Goal: Task Accomplishment & Management: Use online tool/utility

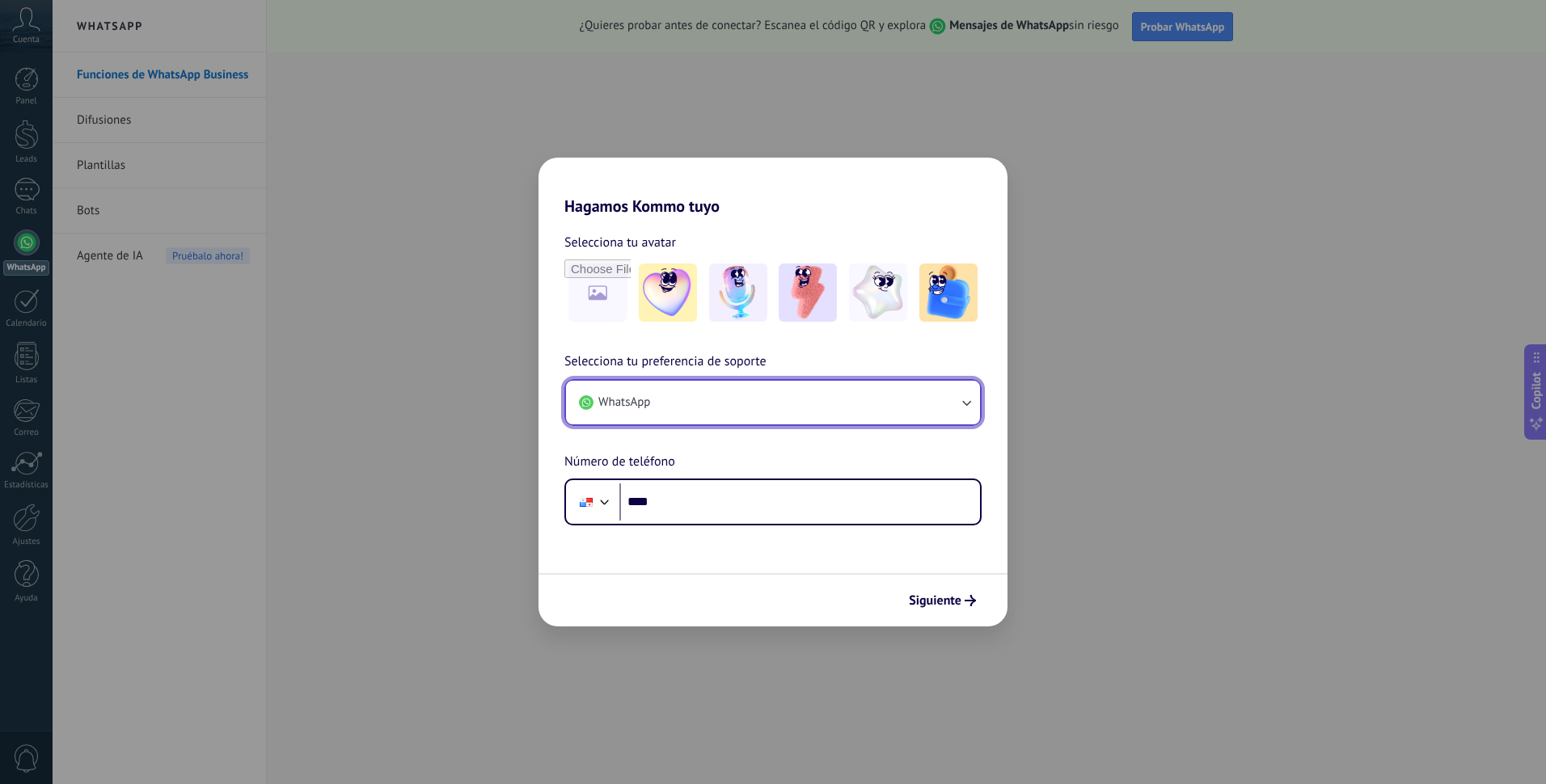
click at [821, 413] on button "WhatsApp" at bounding box center [772, 402] width 414 height 44
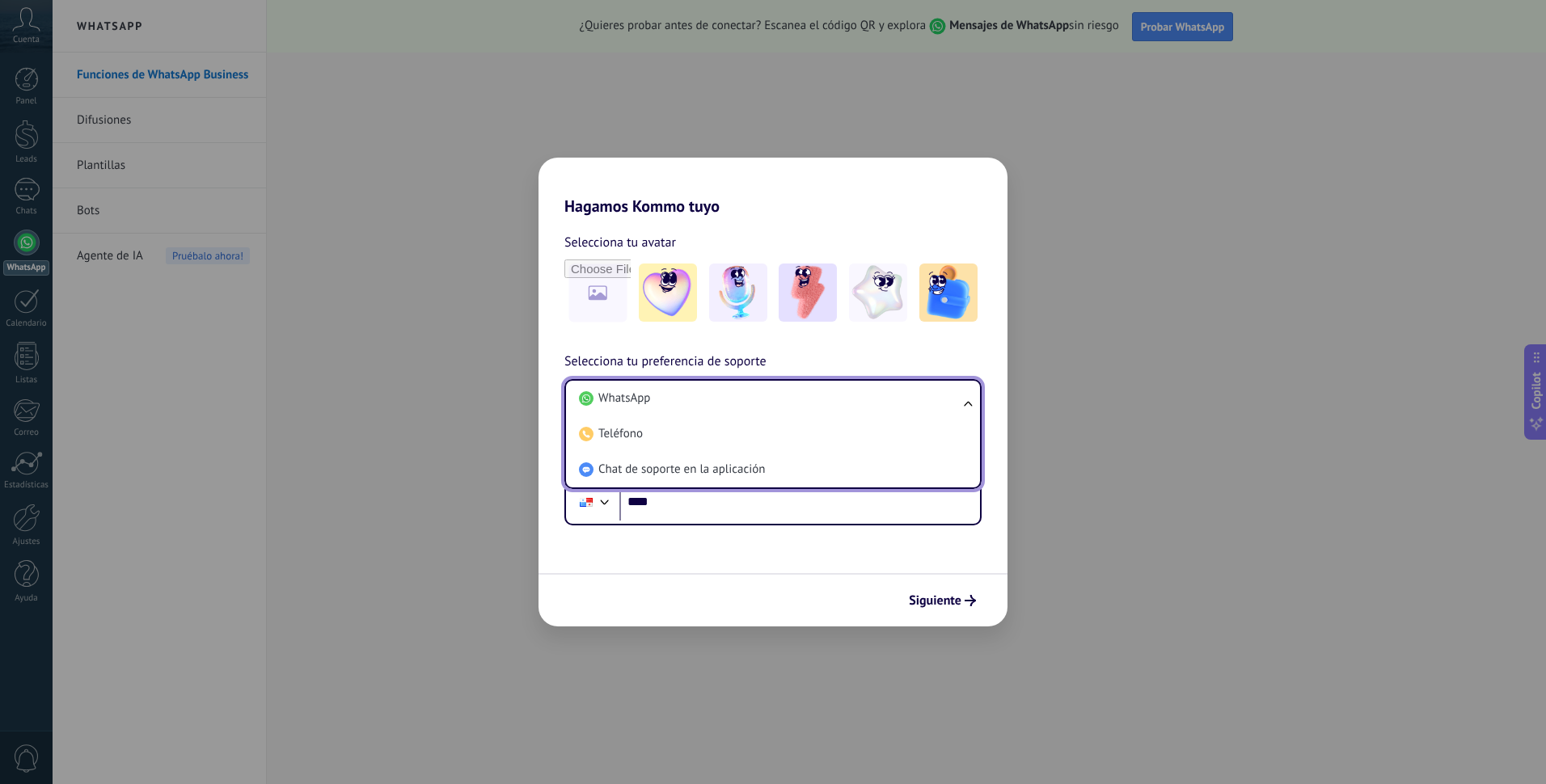
click at [964, 337] on div "Selecciona tu avatar Selecciona tu preferencia de soporte WhatsApp WhatsApp Tel…" at bounding box center [773, 370] width 469 height 310
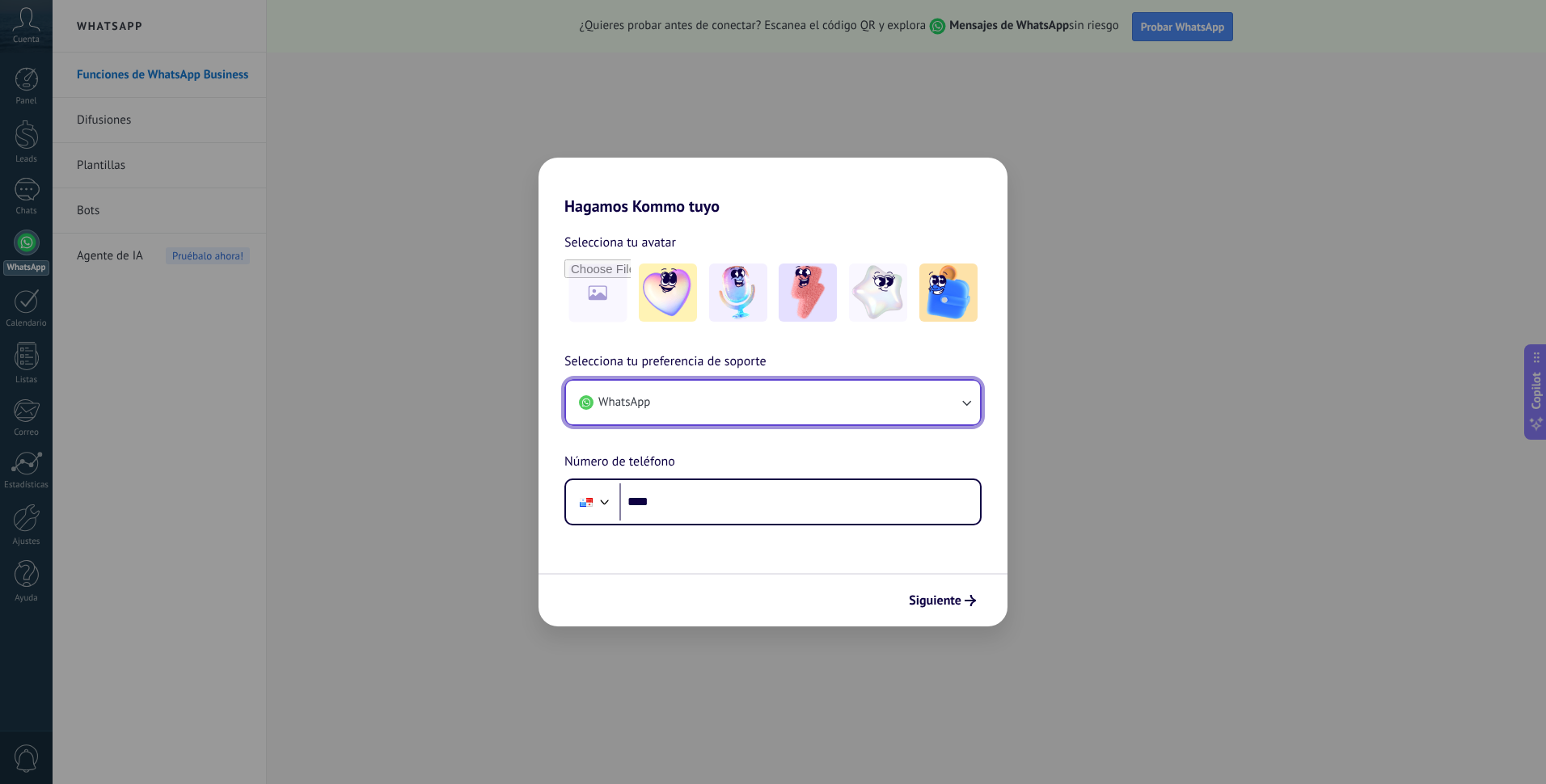
click at [962, 409] on icon "button" at bounding box center [966, 402] width 16 height 16
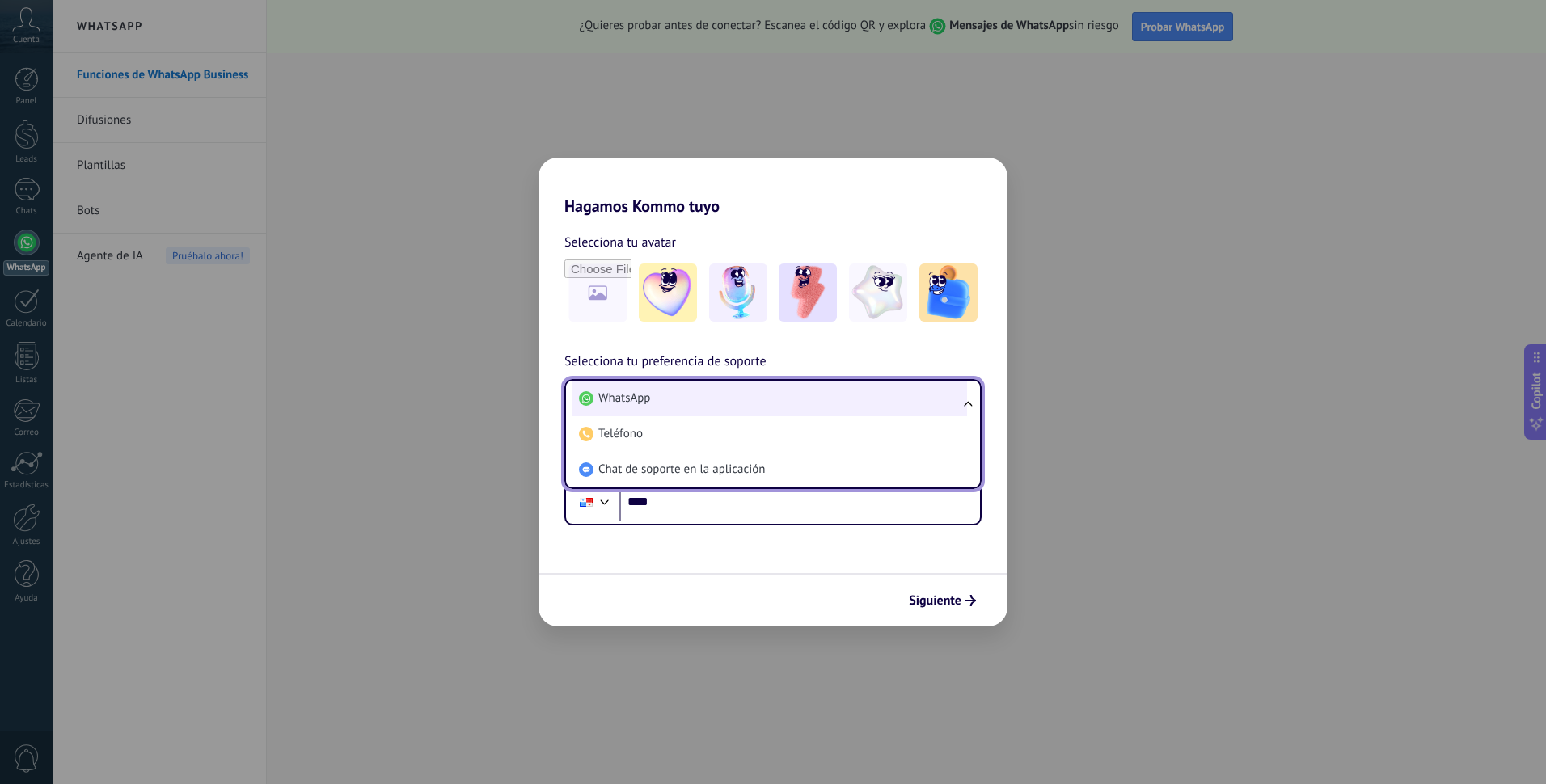
click at [694, 391] on li "WhatsApp" at bounding box center [770, 398] width 395 height 35
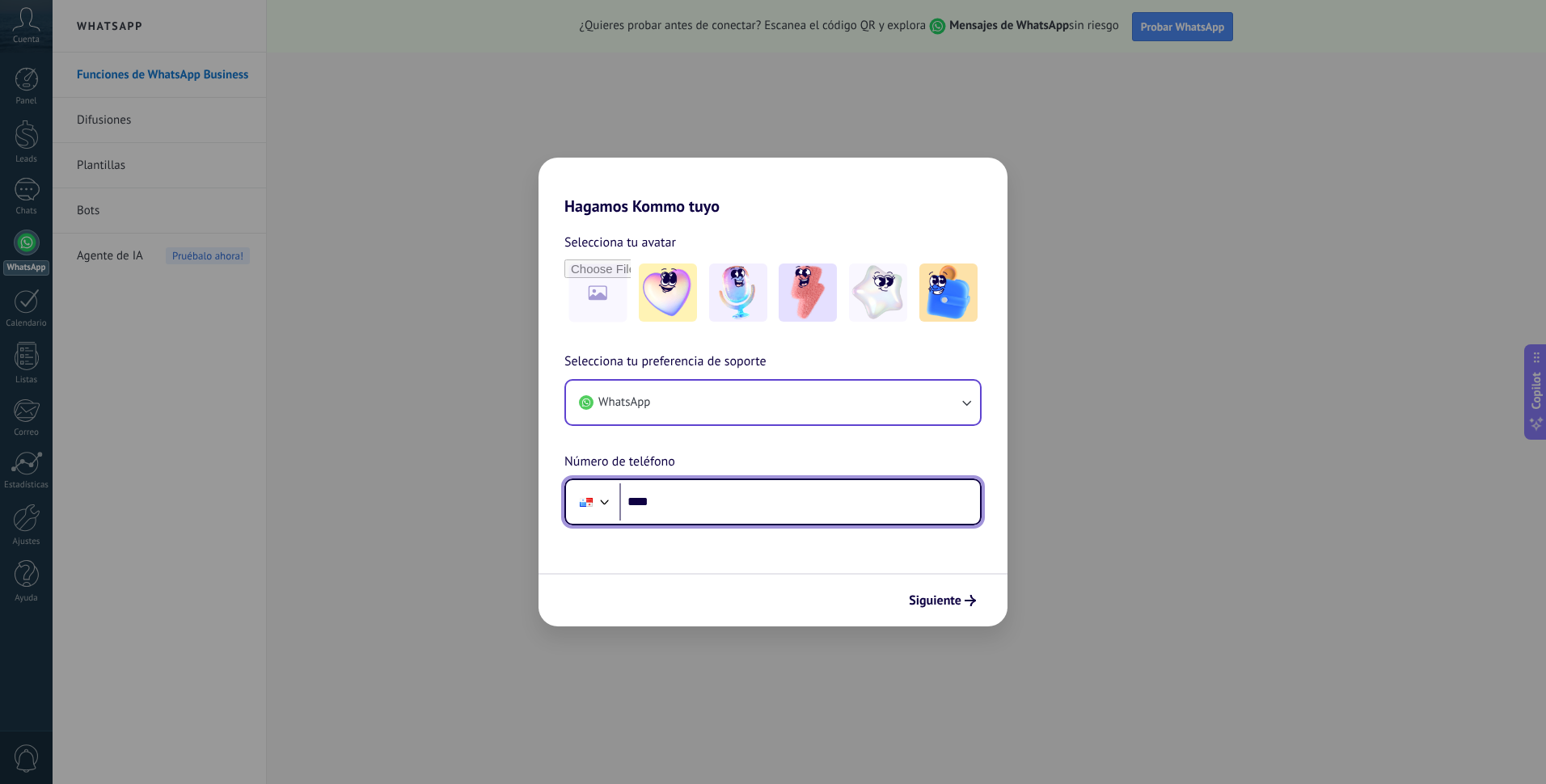
click at [667, 493] on input "****" at bounding box center [800, 502] width 361 height 37
type input "**********"
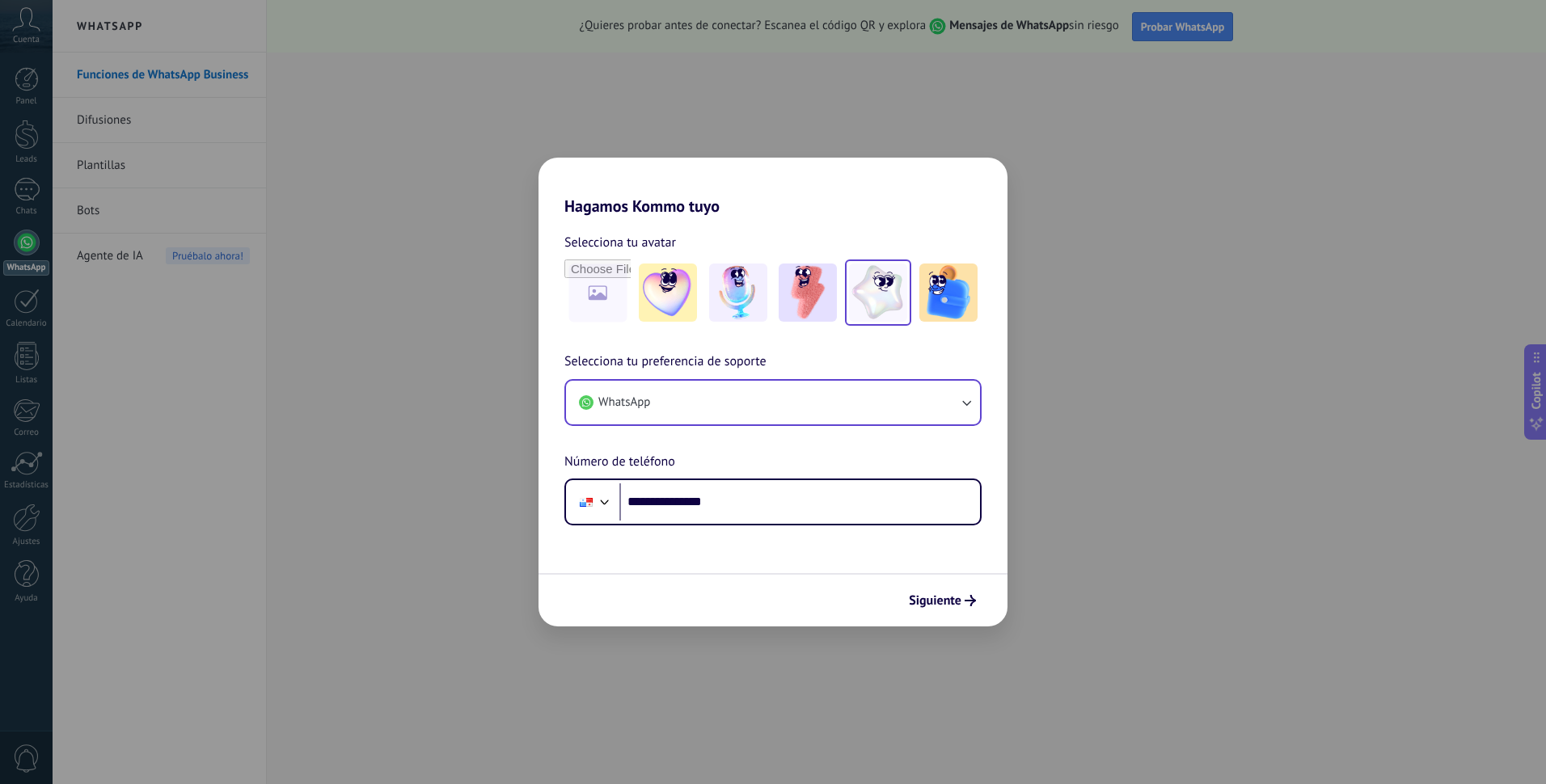
click at [896, 302] on img at bounding box center [878, 292] width 58 height 58
click at [941, 600] on span "Siguiente" at bounding box center [935, 600] width 53 height 11
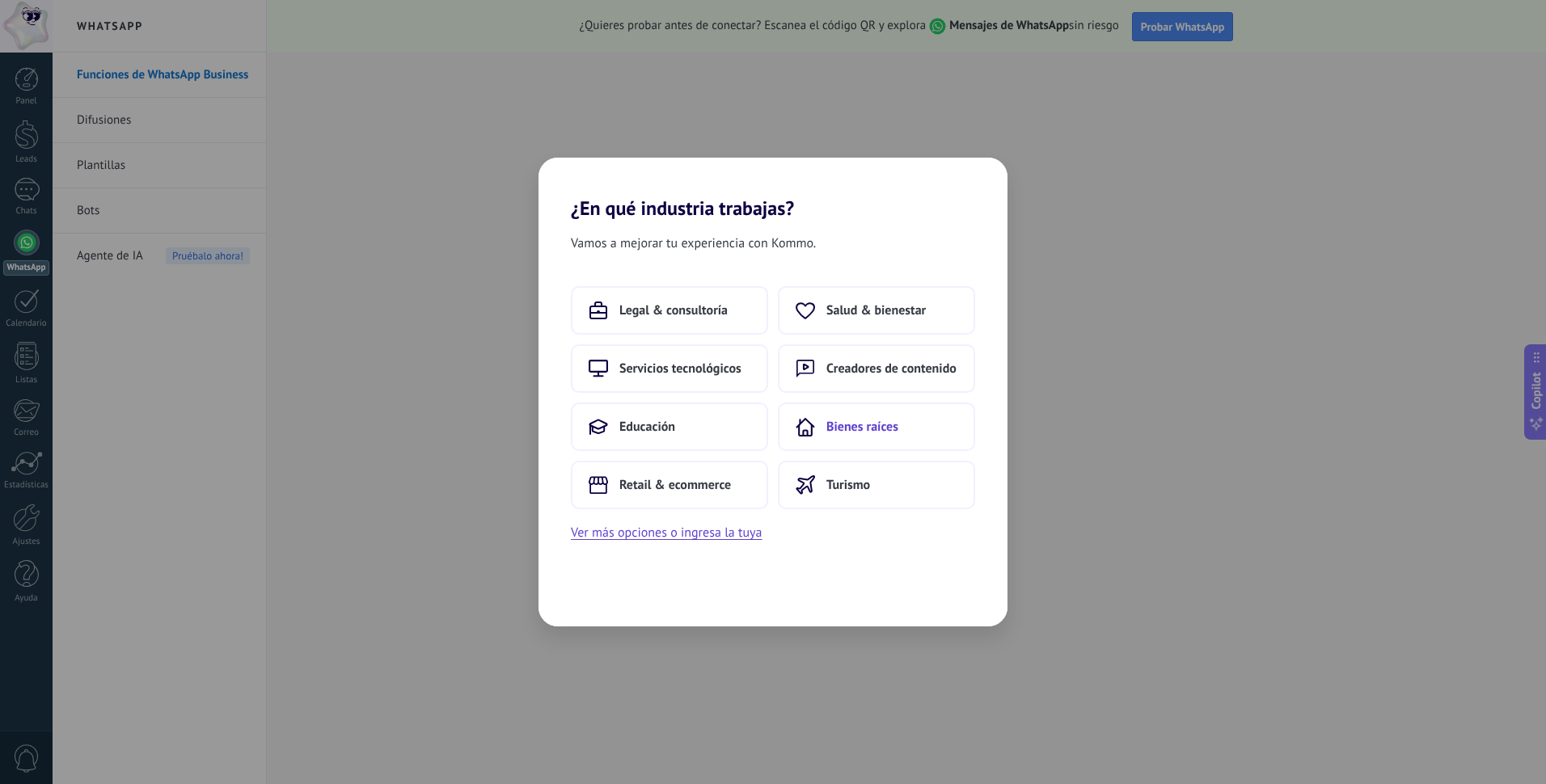
click at [945, 420] on button "Bienes raíces" at bounding box center [877, 427] width 197 height 48
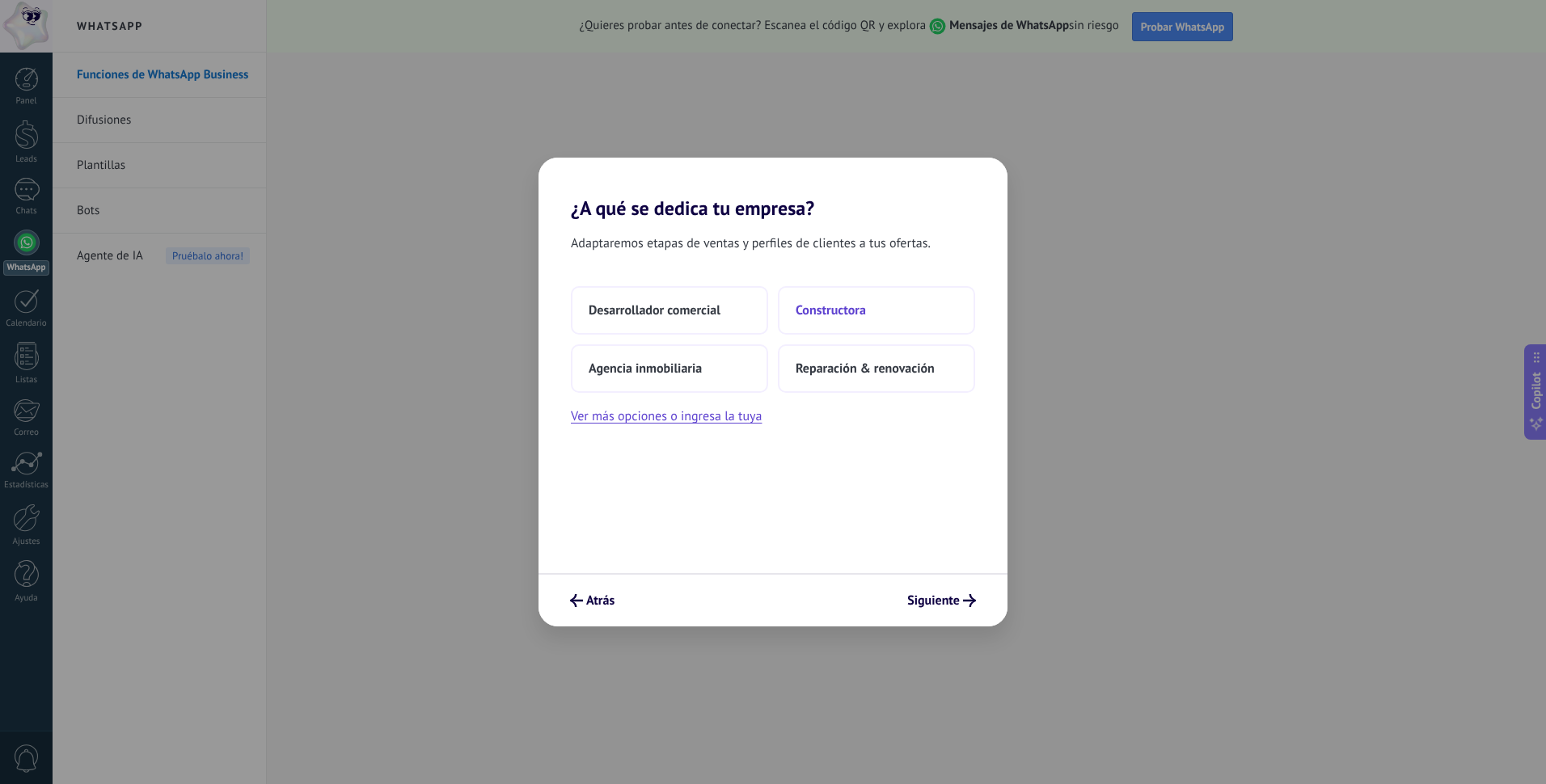
click at [873, 320] on button "Constructora" at bounding box center [877, 310] width 197 height 48
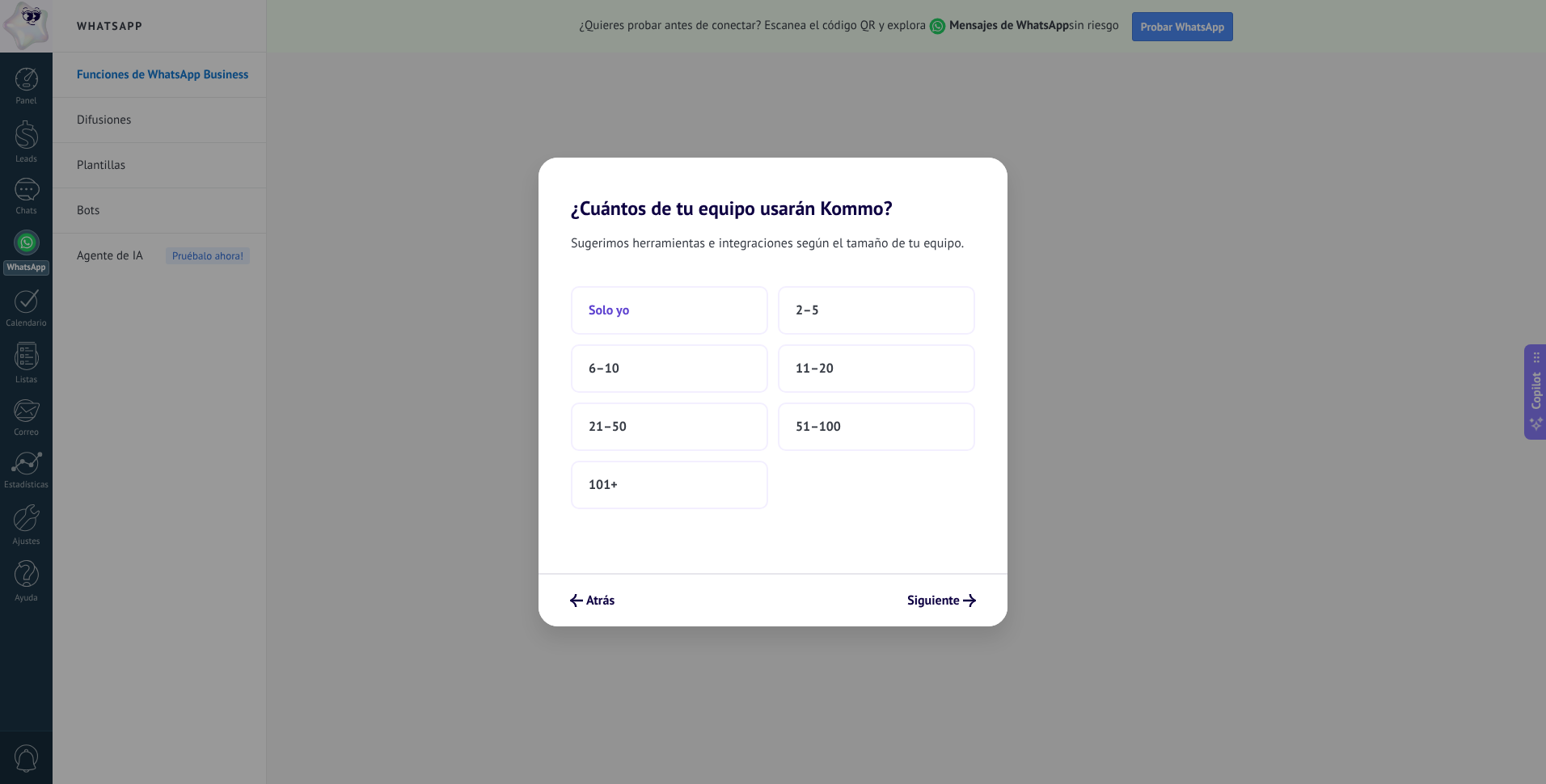
click at [688, 313] on button "Solo yo" at bounding box center [669, 310] width 197 height 48
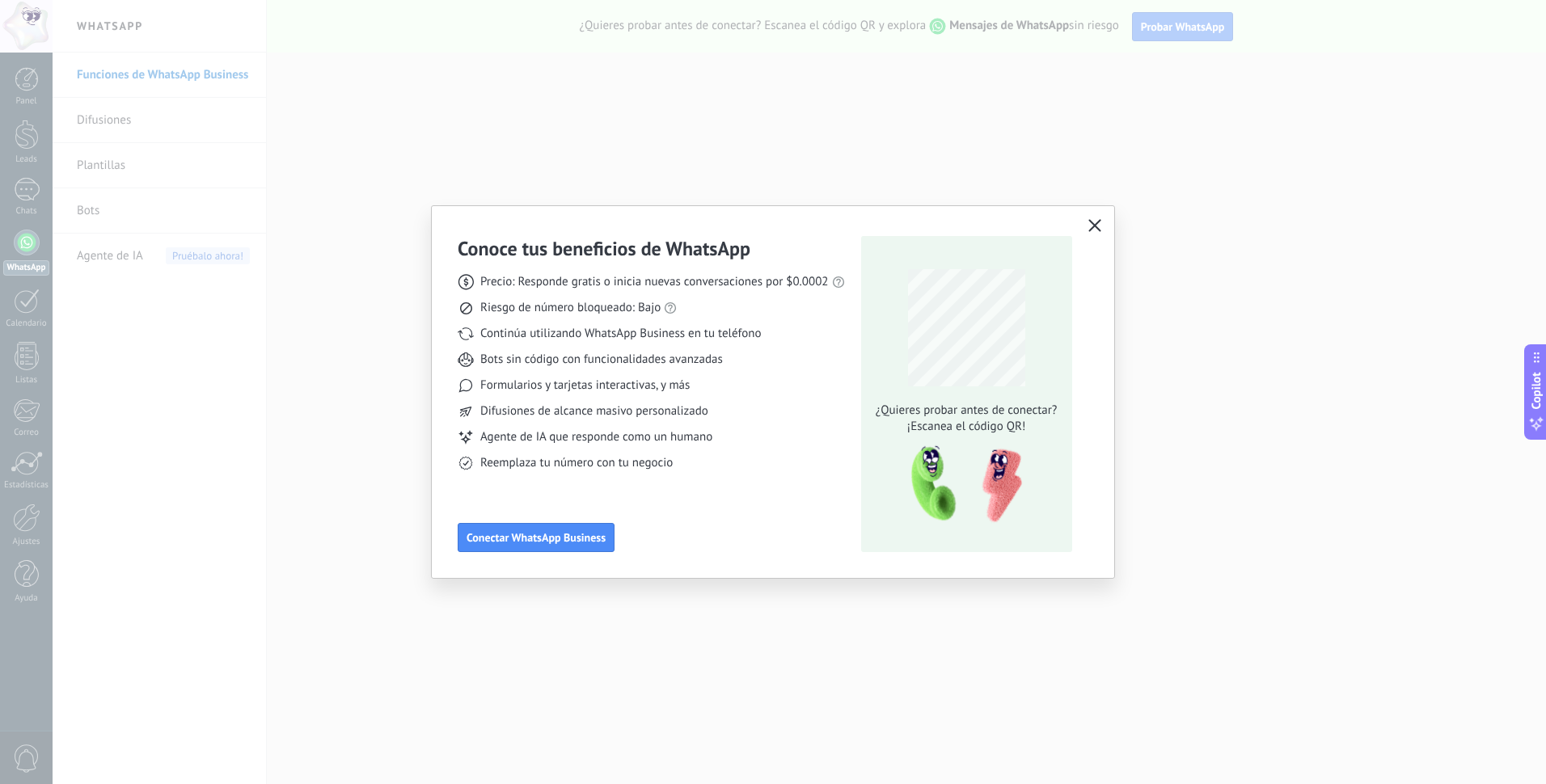
click at [1093, 223] on icon "button" at bounding box center [1094, 225] width 13 height 13
